Goal: Browse casually: Explore the website without a specific task or goal

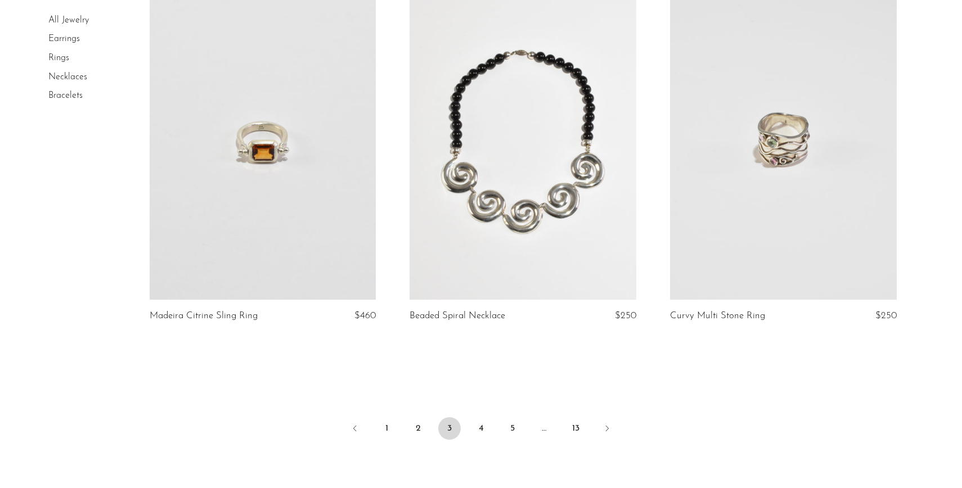
scroll to position [4321, 0]
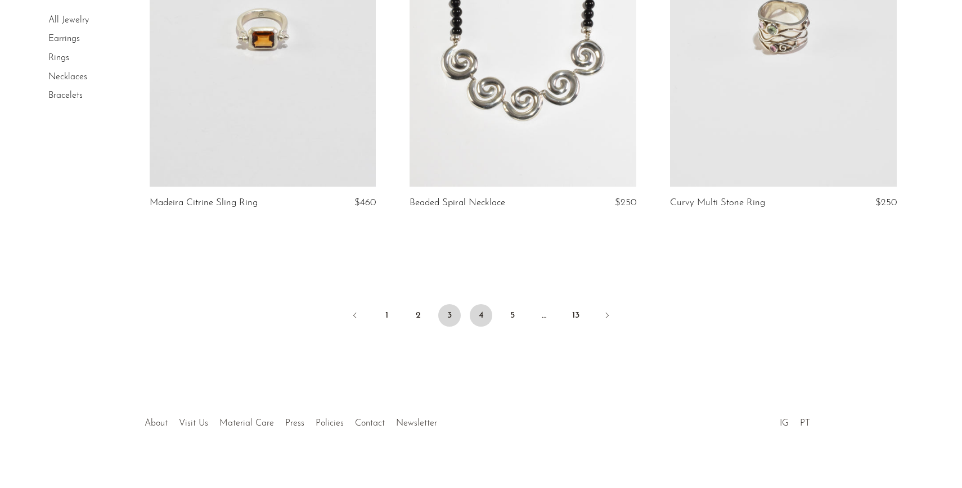
click at [476, 304] on link "4" at bounding box center [481, 315] width 23 height 23
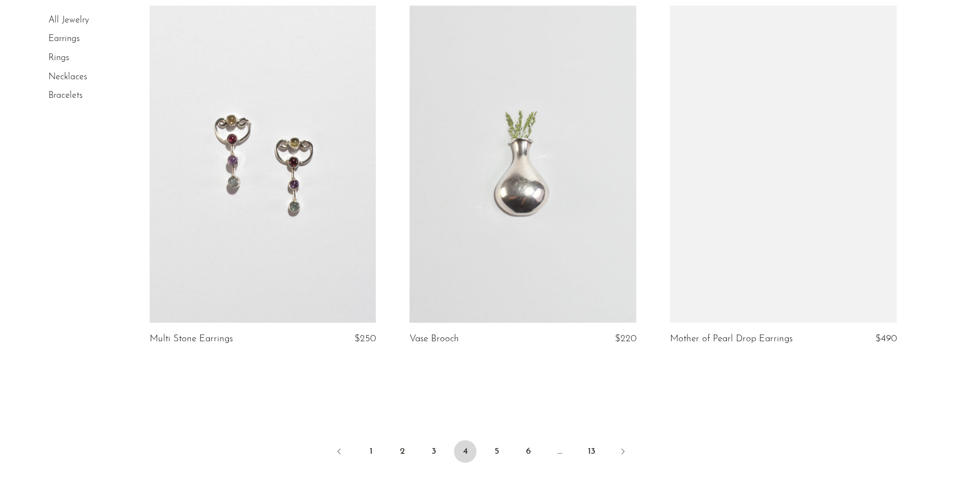
scroll to position [4282, 0]
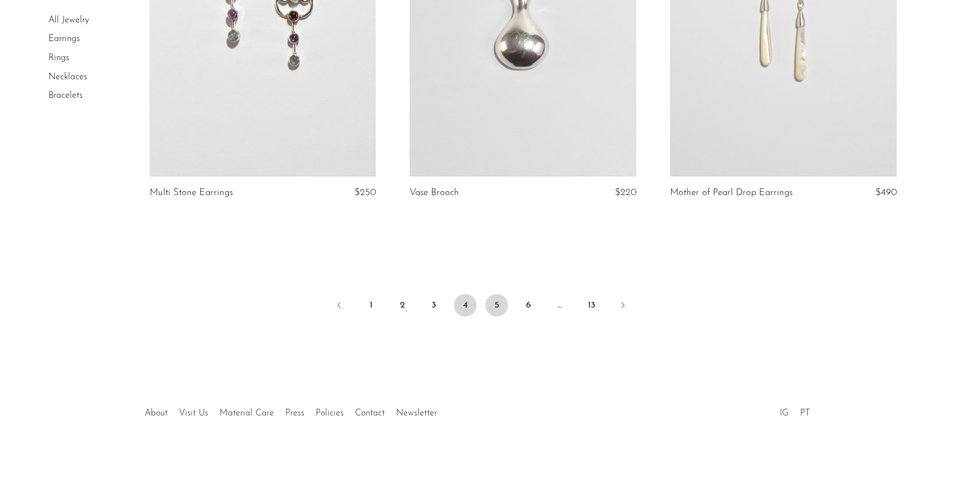
click at [496, 308] on link "5" at bounding box center [497, 305] width 23 height 23
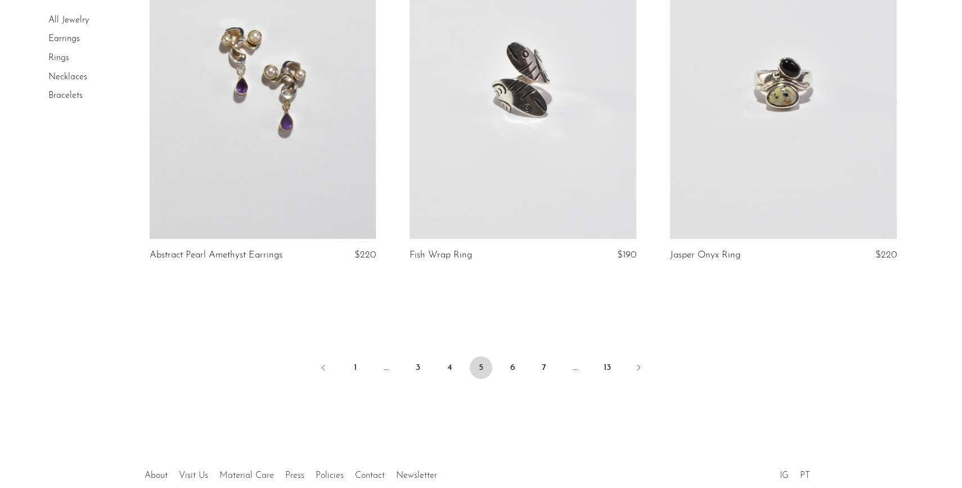
scroll to position [4310, 0]
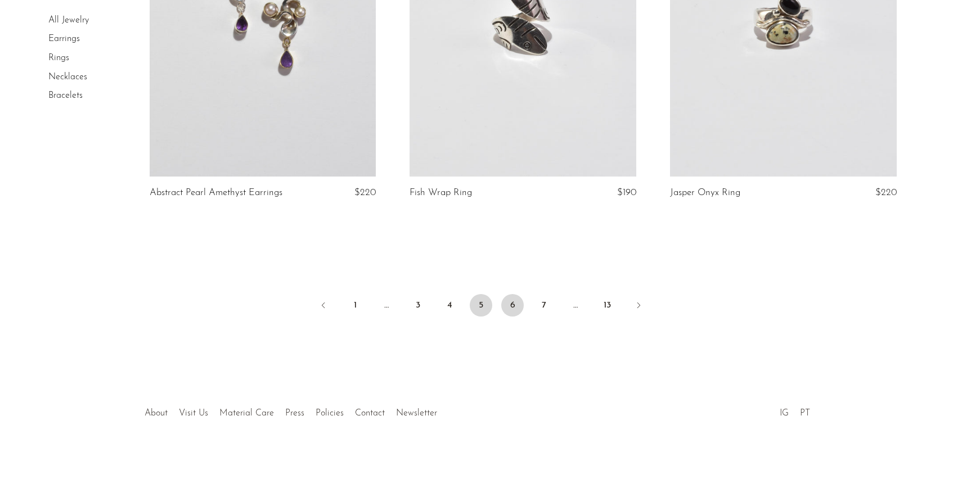
click at [509, 305] on link "6" at bounding box center [512, 305] width 23 height 23
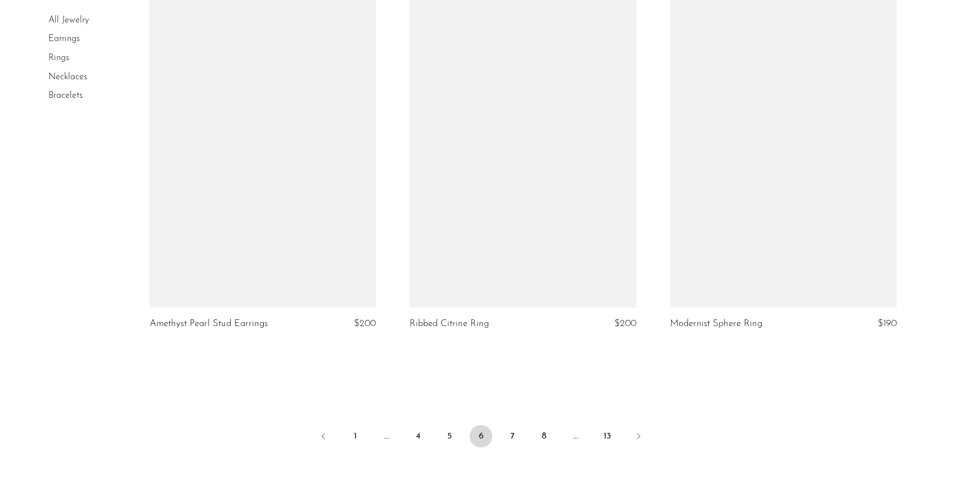
scroll to position [4282, 0]
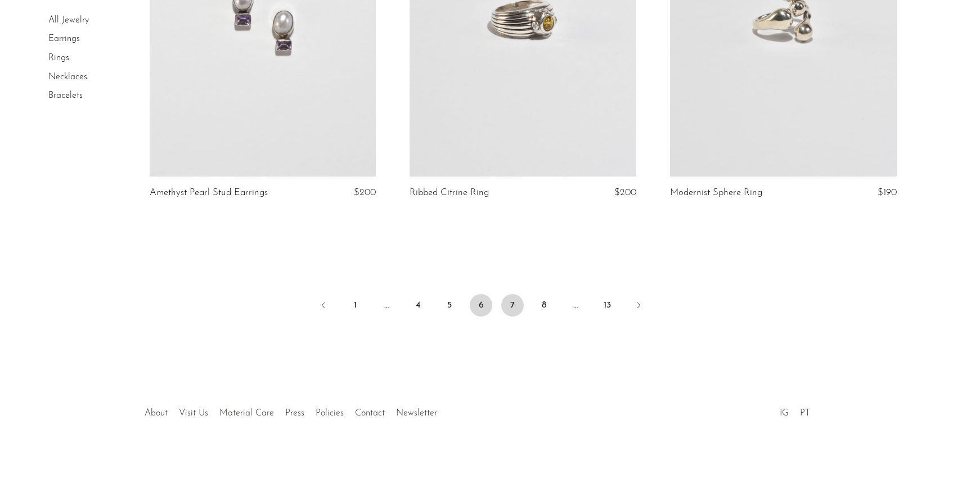
click at [506, 300] on link "7" at bounding box center [512, 305] width 23 height 23
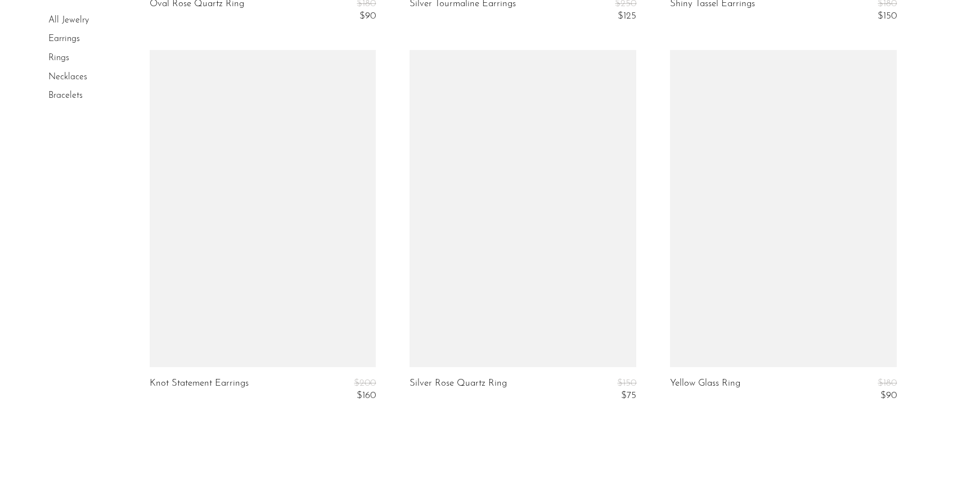
scroll to position [4273, 0]
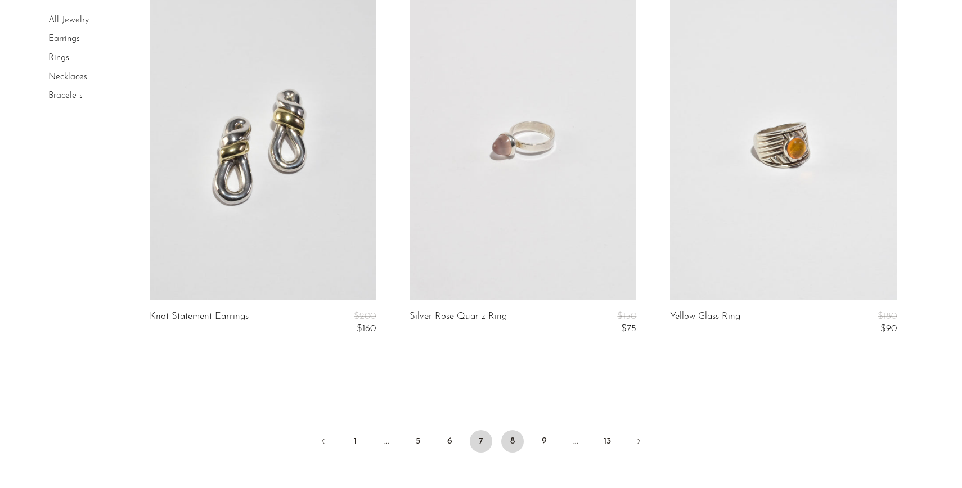
click at [522, 442] on link "8" at bounding box center [512, 441] width 23 height 23
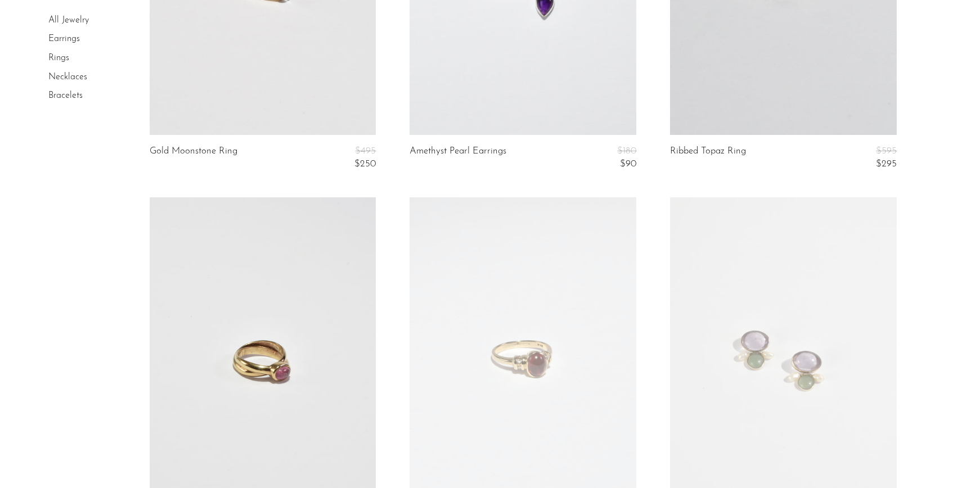
scroll to position [2421, 0]
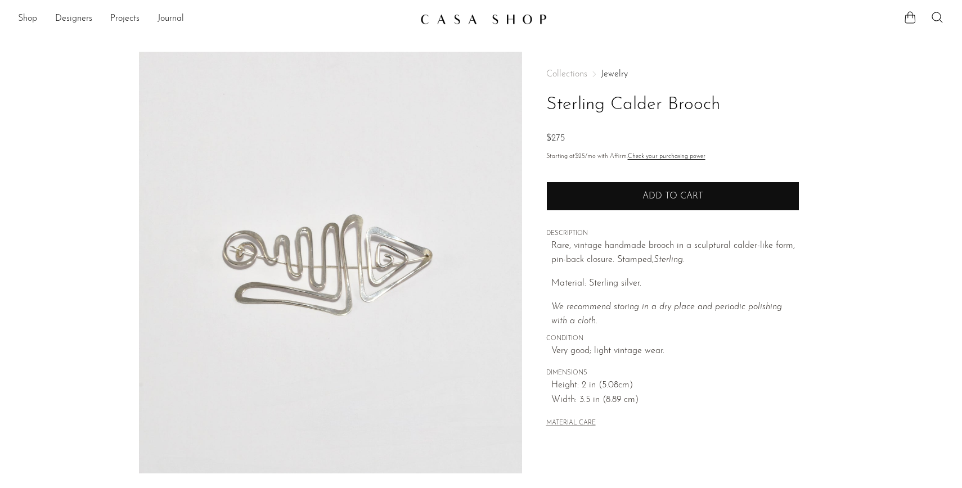
drag, startPoint x: 630, startPoint y: 461, endPoint x: 614, endPoint y: 204, distance: 258.2
click at [614, 204] on div "Collections Jewelry Sterling Calder Brooch $275 Starting at $25 /mo with Affirm…" at bounding box center [672, 317] width 301 height 530
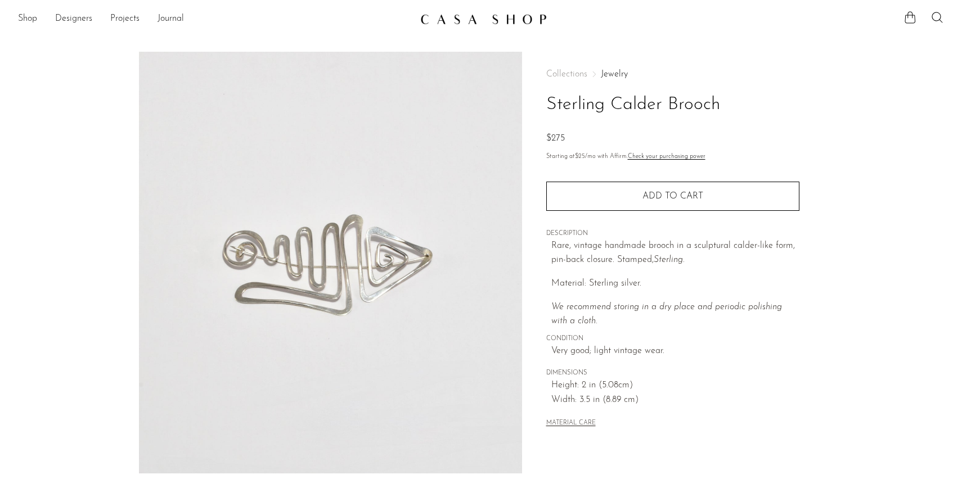
click at [636, 273] on div "Rare, vintage handmade brooch in a sculptural calder-like form, pin-back closur…" at bounding box center [675, 284] width 248 height 90
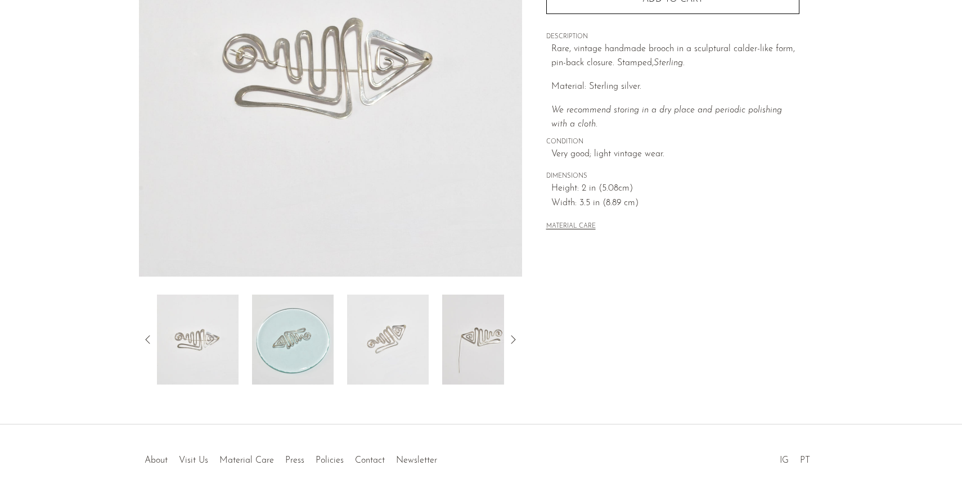
scroll to position [244, 0]
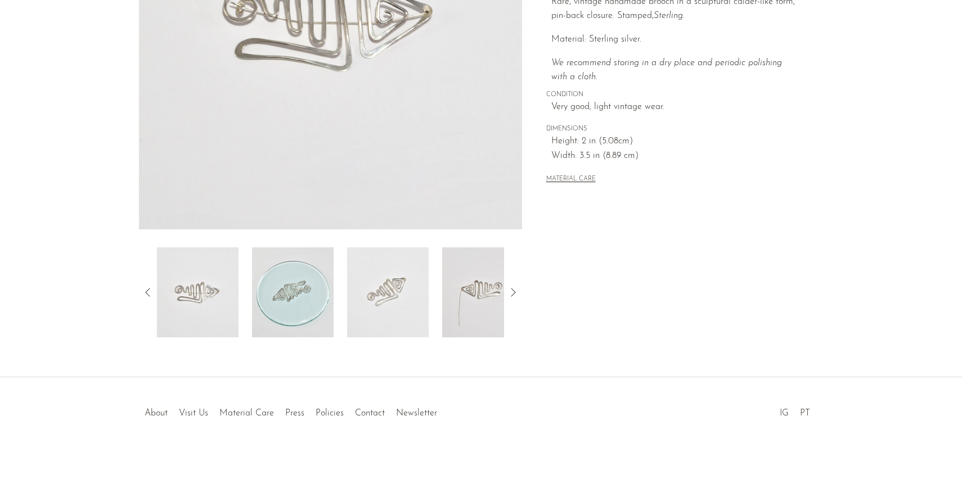
click at [303, 290] on img at bounding box center [293, 293] width 82 height 90
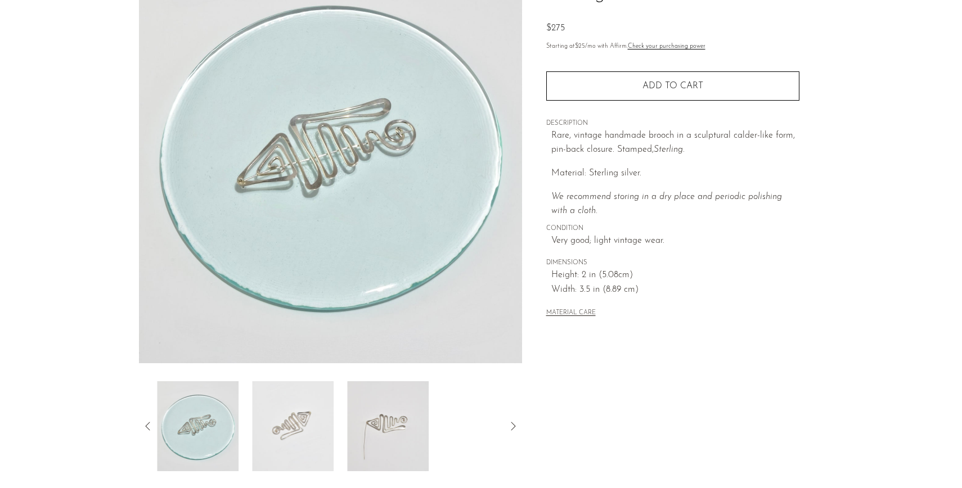
scroll to position [109, 0]
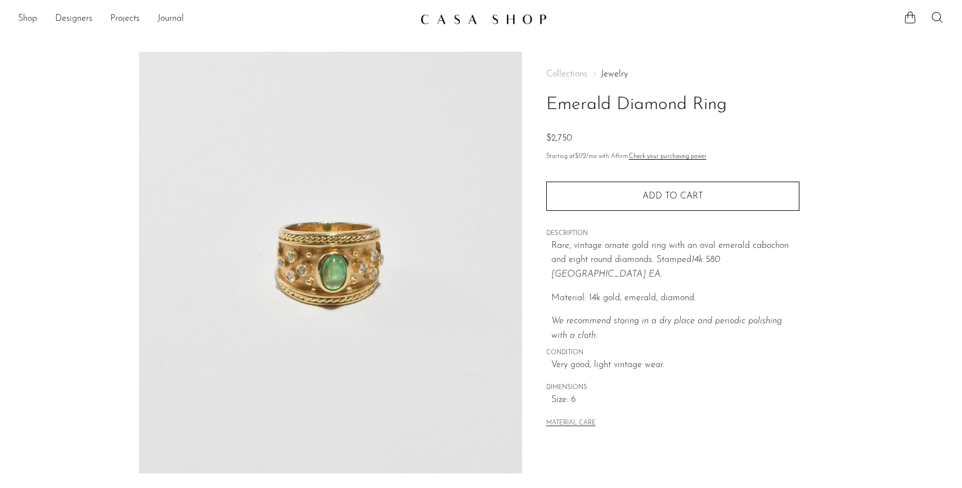
scroll to position [118, 0]
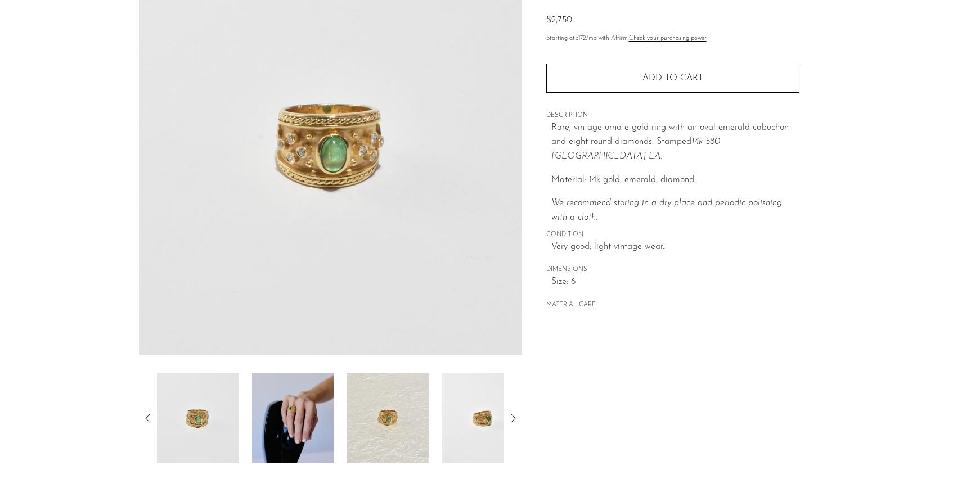
click at [302, 394] on img at bounding box center [293, 419] width 82 height 90
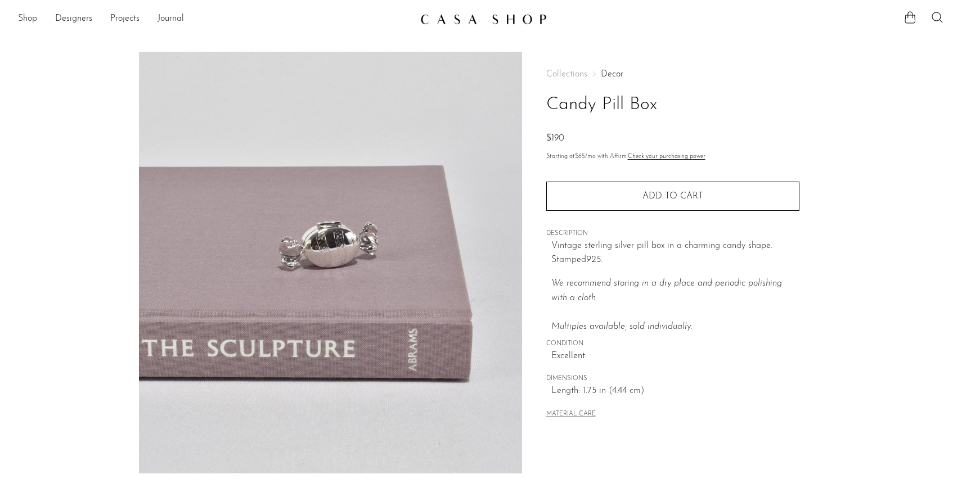
scroll to position [118, 0]
